Goal: Browse casually: Explore the website without a specific task or goal

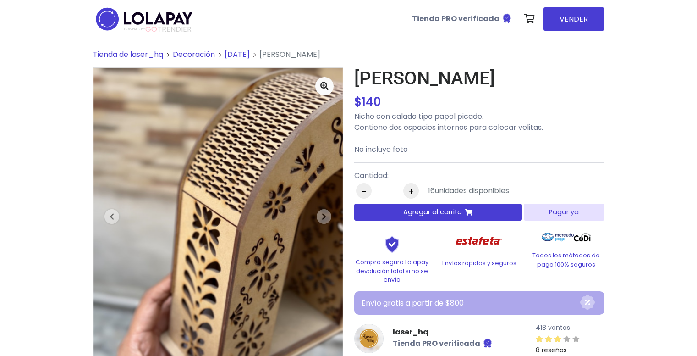
scroll to position [314, 0]
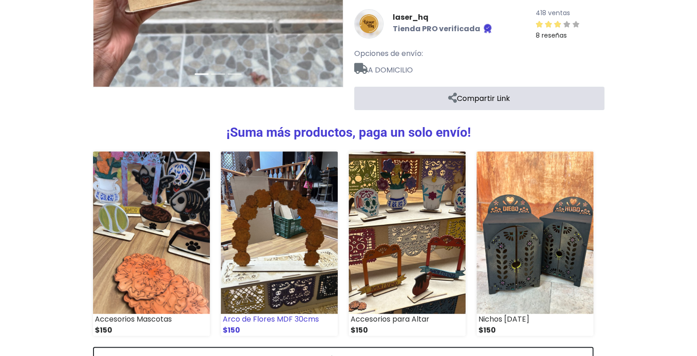
click at [280, 245] on img at bounding box center [279, 232] width 117 height 162
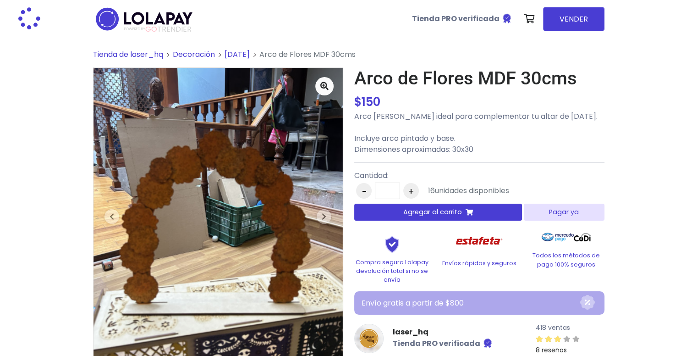
click at [697, 150] on html "POWERED BY GO TRENDIER Tienda PRO verificada" at bounding box center [348, 219] width 697 height 439
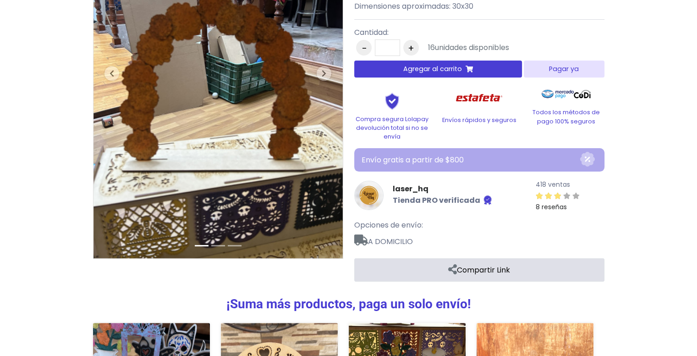
scroll to position [96, 0]
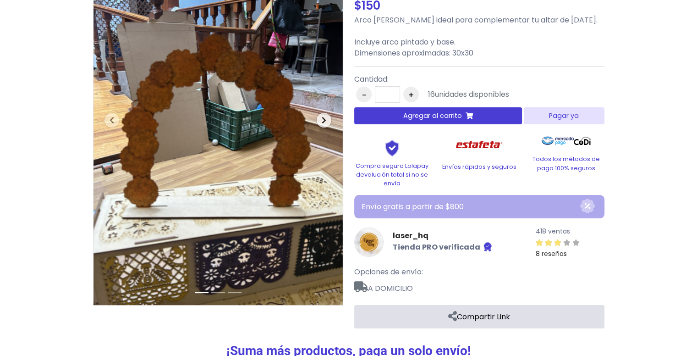
click at [324, 122] on icon "button" at bounding box center [324, 119] width 5 height 7
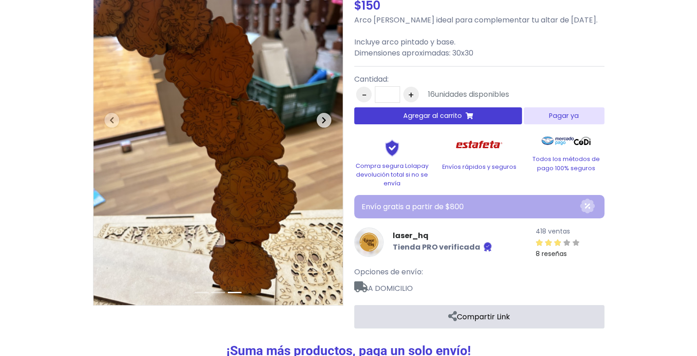
click at [323, 120] on icon "button" at bounding box center [324, 119] width 5 height 7
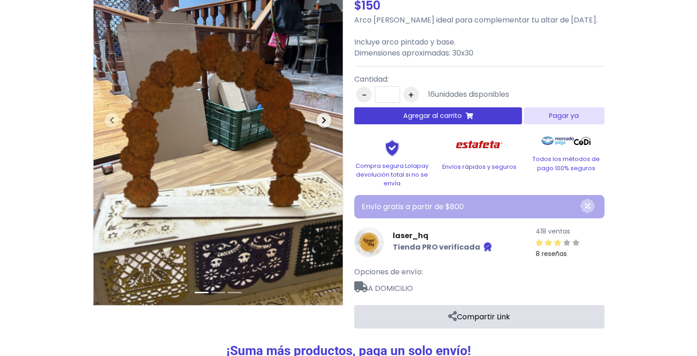
click at [323, 120] on icon "button" at bounding box center [324, 119] width 5 height 7
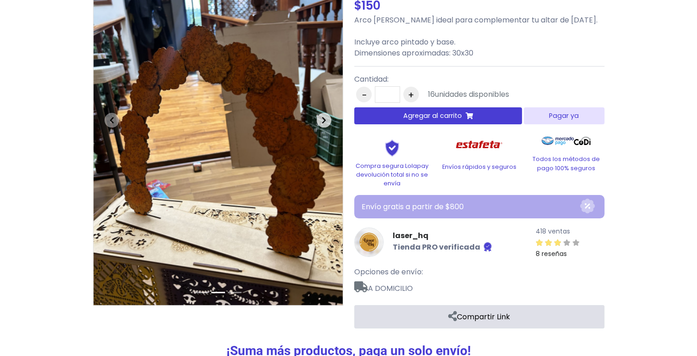
click at [323, 121] on icon "button" at bounding box center [324, 119] width 5 height 7
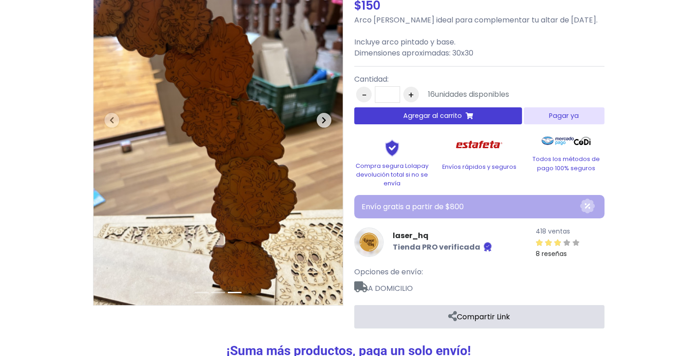
click at [323, 121] on icon "button" at bounding box center [324, 119] width 5 height 7
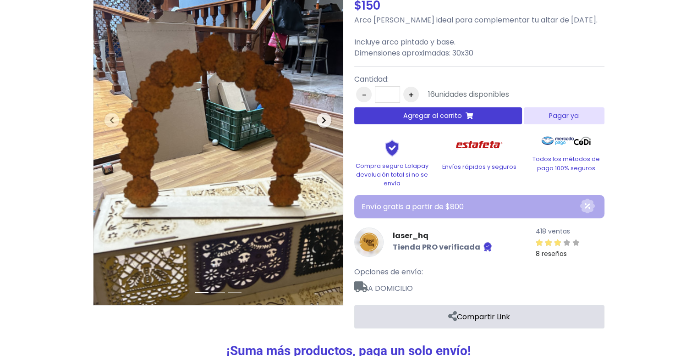
click at [323, 120] on icon "button" at bounding box center [324, 119] width 5 height 7
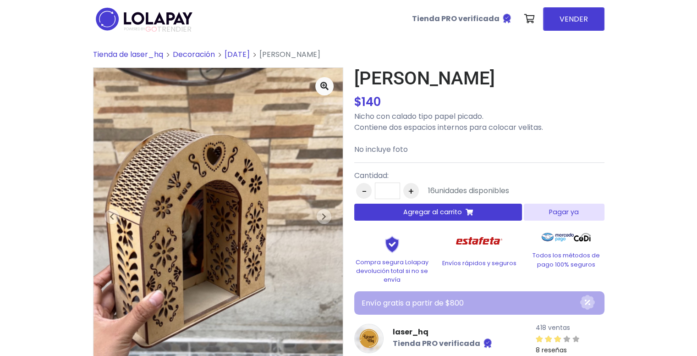
click at [241, 198] on img at bounding box center [217, 234] width 249 height 333
click at [206, 281] on img at bounding box center [217, 234] width 249 height 333
click at [325, 218] on icon "button" at bounding box center [324, 216] width 5 height 7
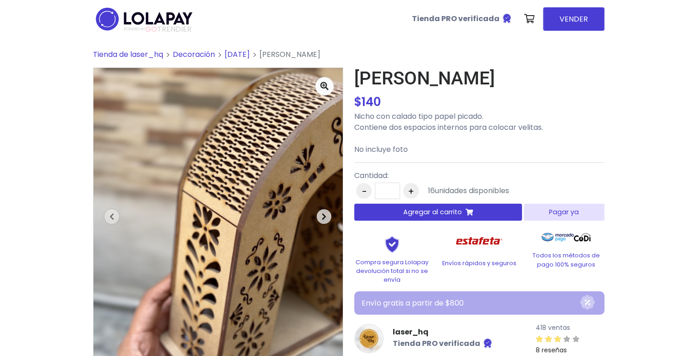
click at [325, 218] on icon "button" at bounding box center [324, 216] width 5 height 7
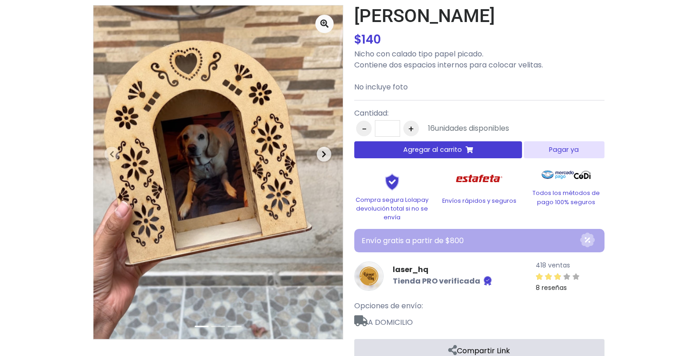
scroll to position [63, 0]
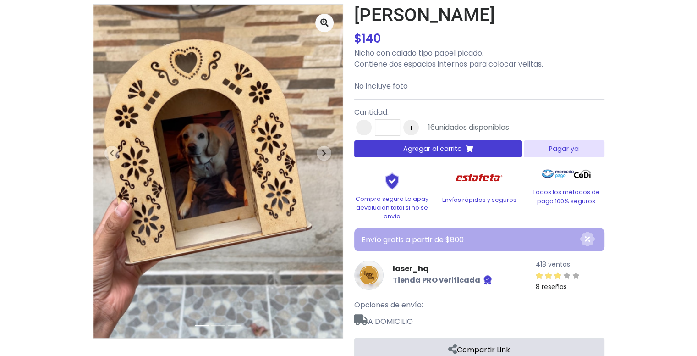
click at [261, 186] on img at bounding box center [217, 171] width 249 height 333
click at [322, 153] on icon "button" at bounding box center [324, 152] width 5 height 7
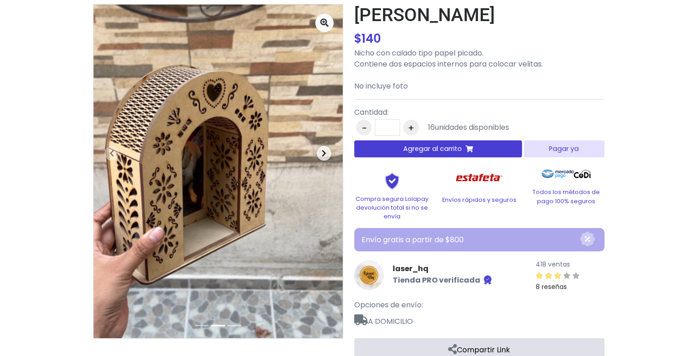
click at [322, 153] on icon "button" at bounding box center [324, 152] width 5 height 7
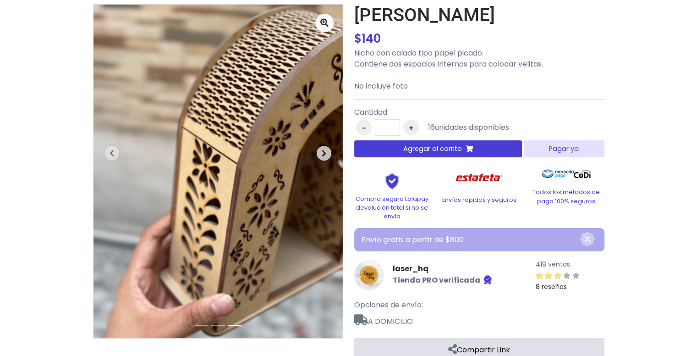
click at [322, 153] on icon "button" at bounding box center [324, 152] width 5 height 7
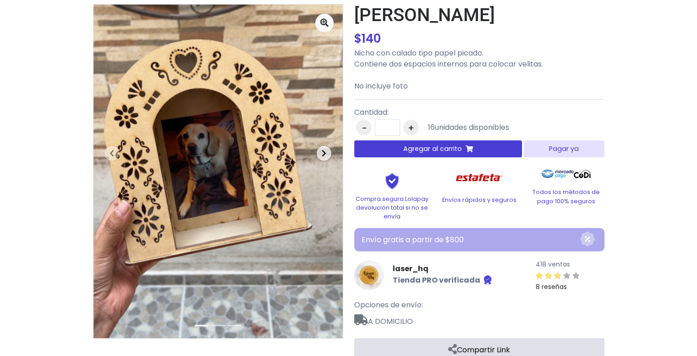
click at [322, 153] on icon "button" at bounding box center [324, 152] width 5 height 7
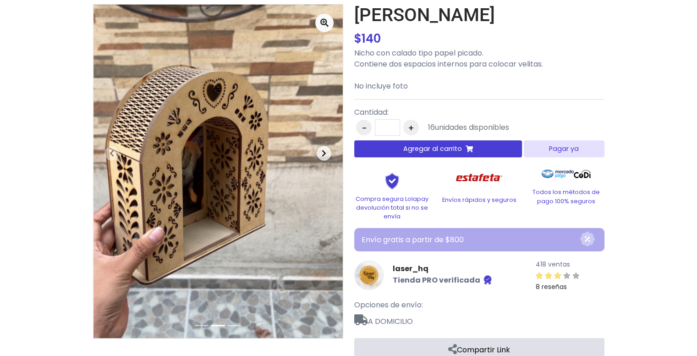
click at [322, 153] on icon "button" at bounding box center [324, 152] width 5 height 7
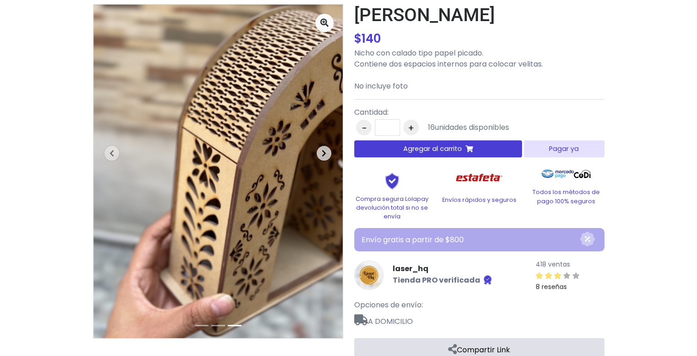
click at [322, 153] on icon "button" at bounding box center [324, 152] width 5 height 7
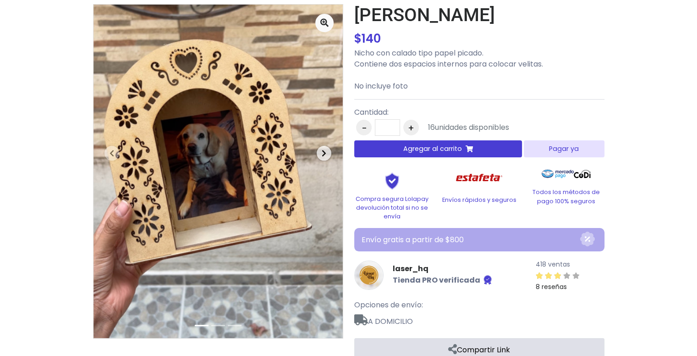
click at [322, 153] on icon "button" at bounding box center [324, 152] width 5 height 7
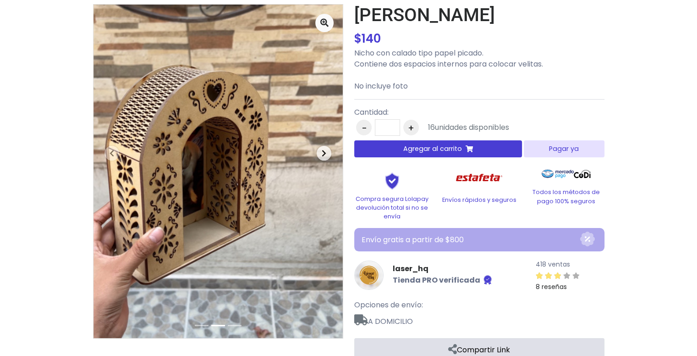
click at [322, 153] on icon "button" at bounding box center [324, 152] width 5 height 7
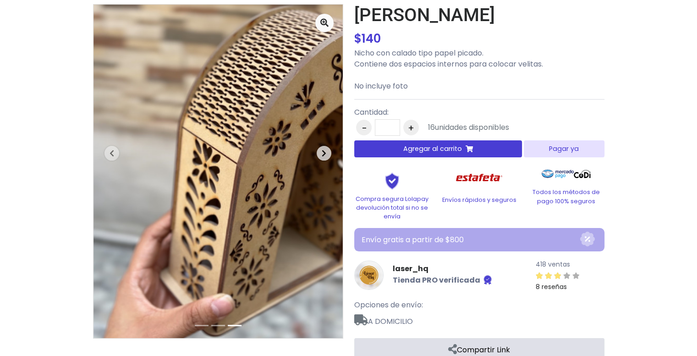
click at [319, 149] on span "button" at bounding box center [324, 153] width 15 height 15
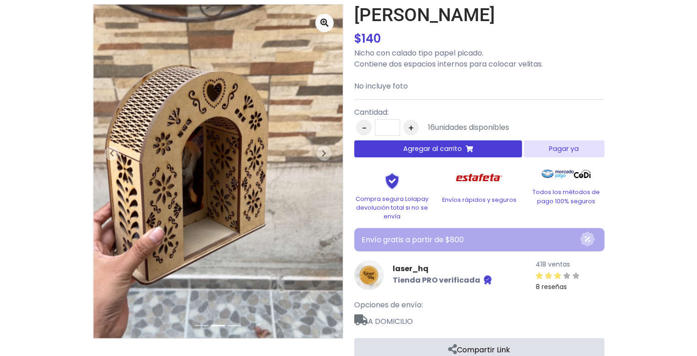
click at [253, 202] on img at bounding box center [217, 171] width 249 height 333
click at [343, 150] on div "Previous Next" at bounding box center [218, 171] width 250 height 334
click at [330, 150] on span "button" at bounding box center [324, 153] width 15 height 15
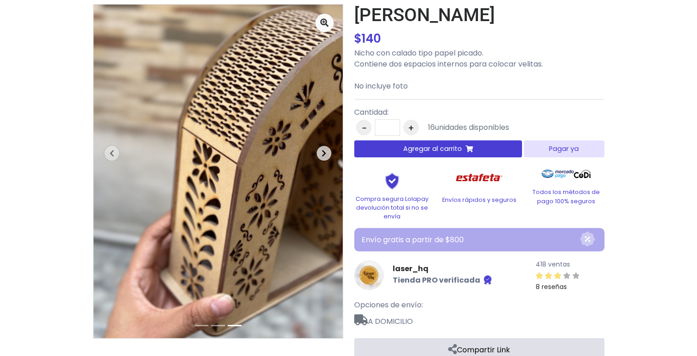
click at [329, 150] on span "button" at bounding box center [324, 153] width 15 height 15
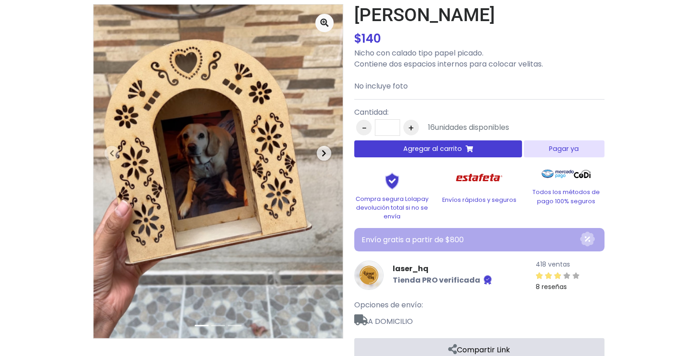
click at [329, 150] on span "button" at bounding box center [324, 153] width 15 height 15
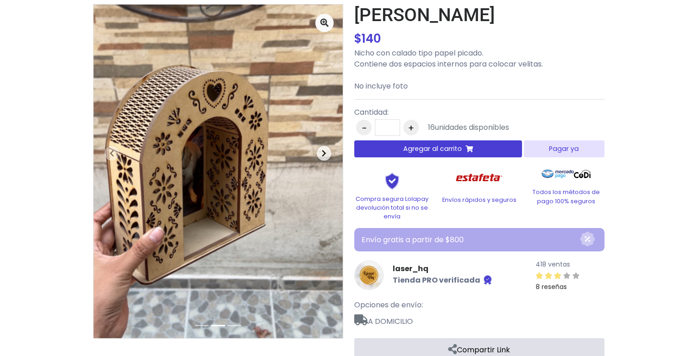
click at [329, 150] on span "button" at bounding box center [324, 153] width 15 height 15
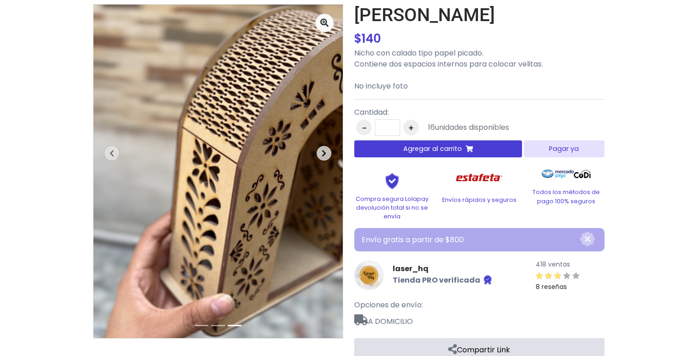
click at [329, 150] on span "button" at bounding box center [324, 153] width 15 height 15
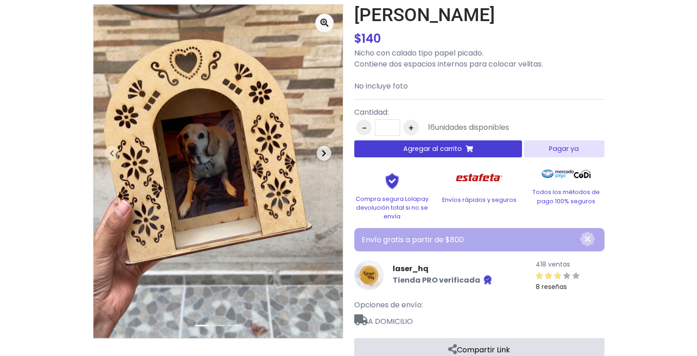
click at [330, 150] on span "button" at bounding box center [324, 153] width 15 height 15
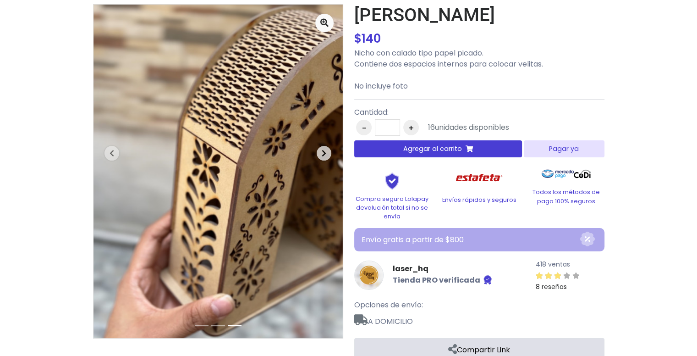
click at [320, 156] on span "button" at bounding box center [324, 153] width 15 height 15
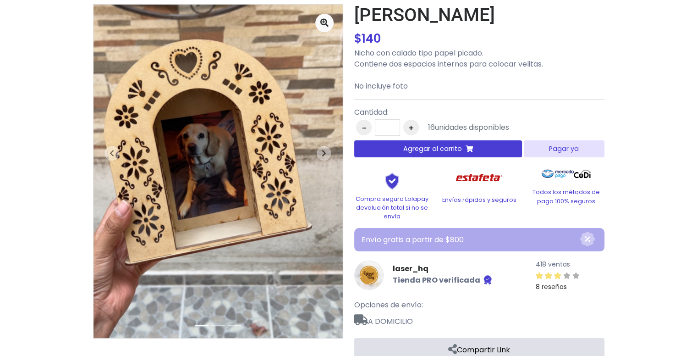
click at [242, 185] on img at bounding box center [217, 171] width 249 height 333
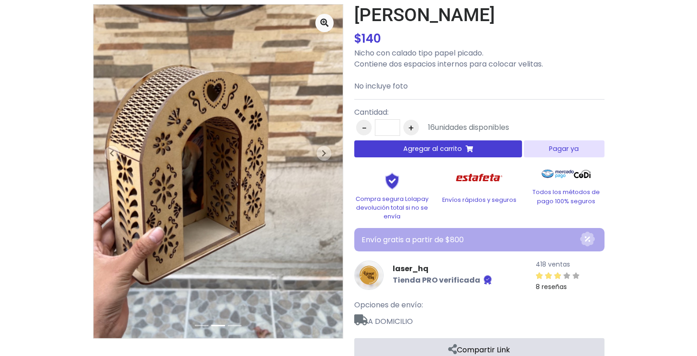
click at [255, 186] on img at bounding box center [217, 171] width 249 height 333
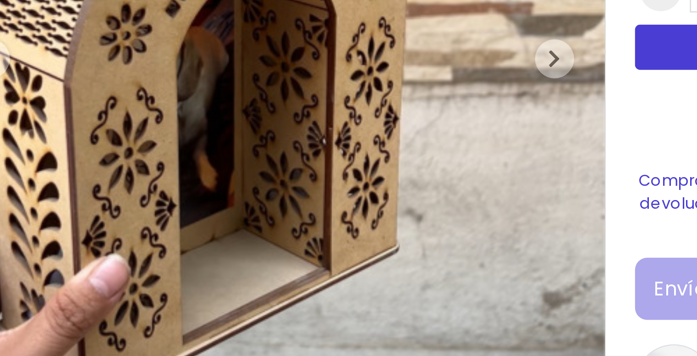
scroll to position [63, 0]
